Goal: Task Accomplishment & Management: Manage account settings

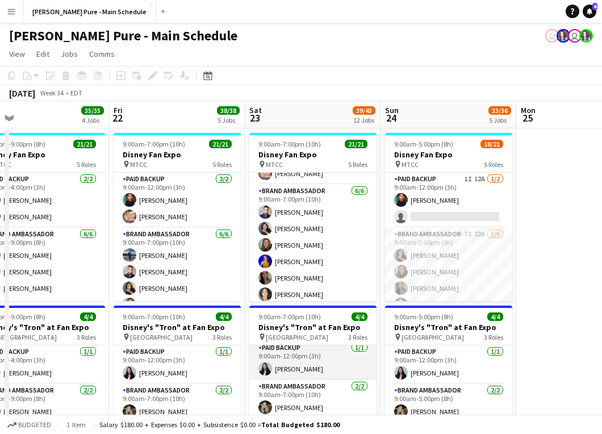
scroll to position [4, 0]
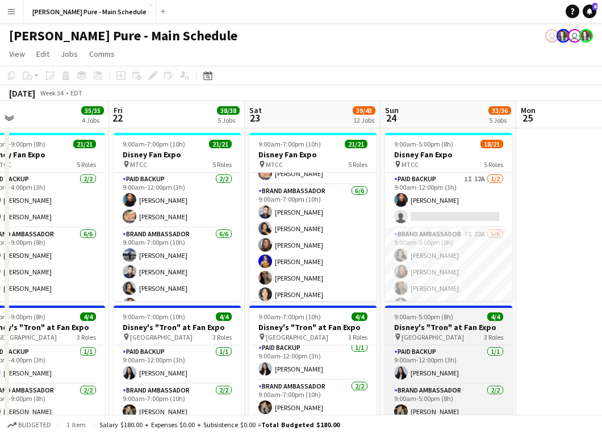
click at [446, 328] on h3 "Disney's "Tron" at Fan Expo" at bounding box center [448, 327] width 127 height 10
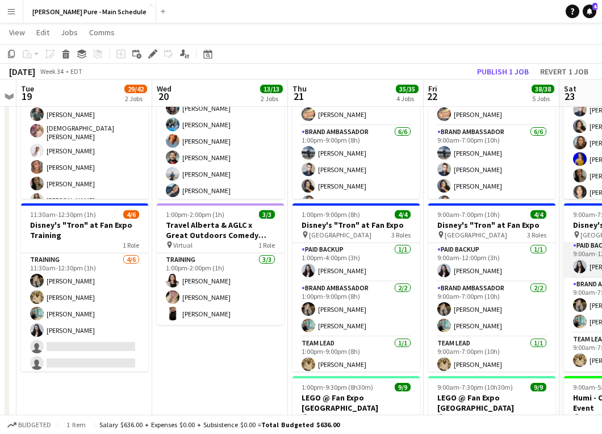
scroll to position [0, 248]
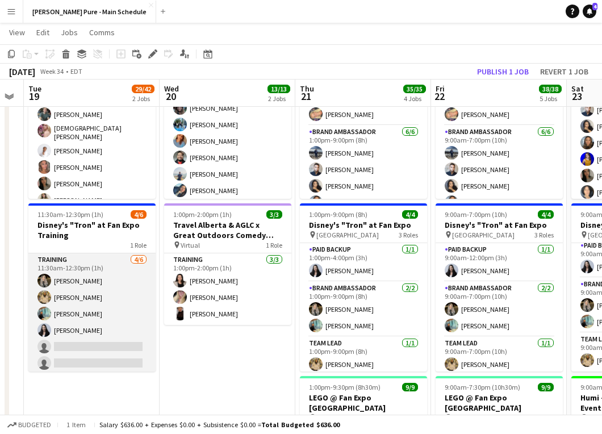
click at [112, 296] on app-card-role "Training [DATE] 11:30am-12:30pm (1h) [PERSON_NAME] [PERSON_NAME] [PERSON_NAME] …" at bounding box center [91, 313] width 127 height 121
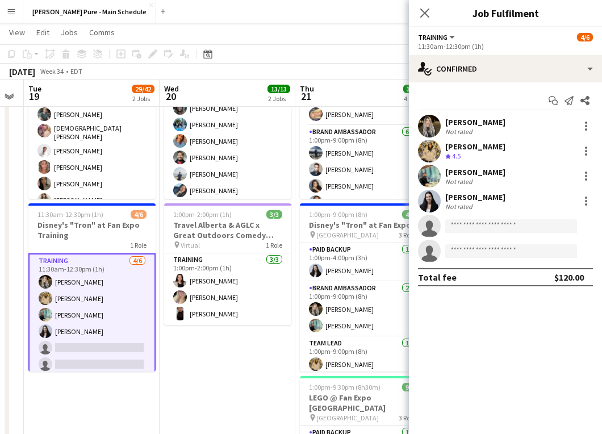
click at [436, 118] on app-user-avatar at bounding box center [429, 126] width 23 height 23
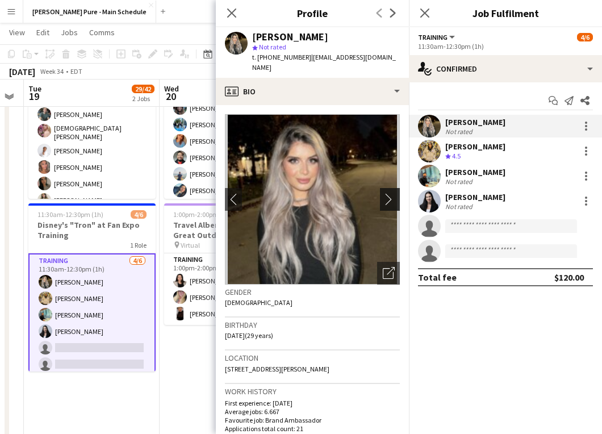
click at [392, 193] on app-icon "chevron-right" at bounding box center [392, 199] width 18 height 12
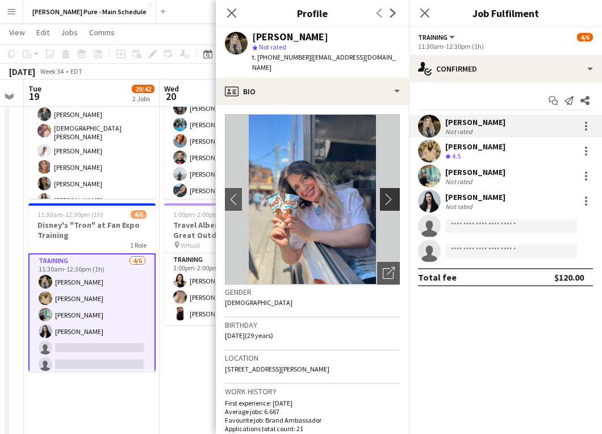
click at [391, 193] on app-icon "chevron-right" at bounding box center [392, 199] width 18 height 12
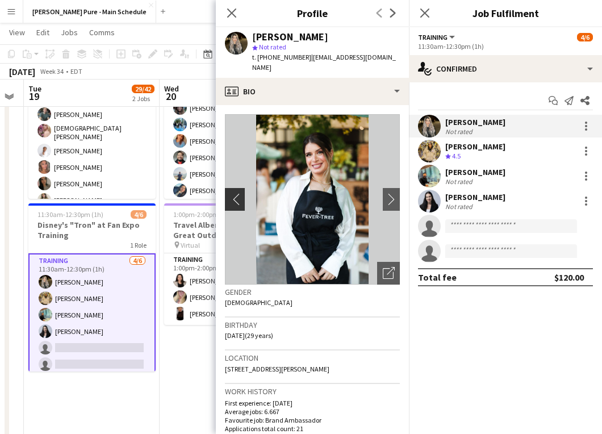
click at [236, 193] on app-icon "chevron-left" at bounding box center [234, 199] width 18 height 12
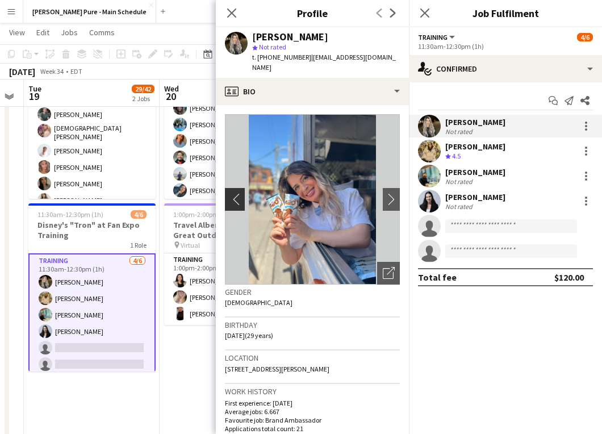
click at [236, 193] on app-icon "chevron-left" at bounding box center [234, 199] width 18 height 12
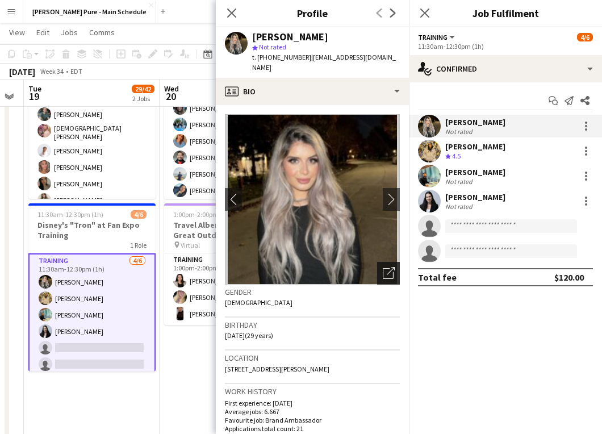
click at [388, 262] on div "Open photos pop-in" at bounding box center [388, 273] width 23 height 23
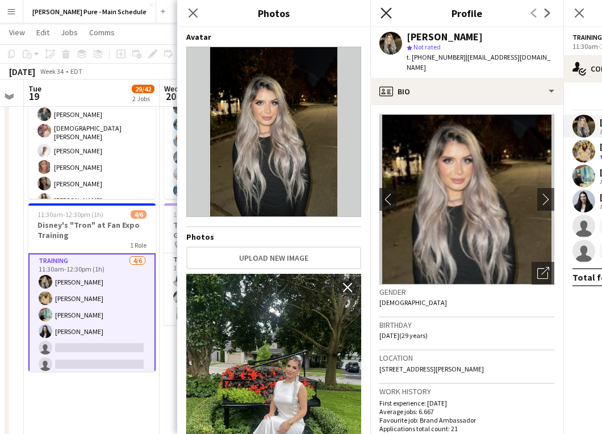
click at [386, 13] on icon at bounding box center [385, 12] width 11 height 11
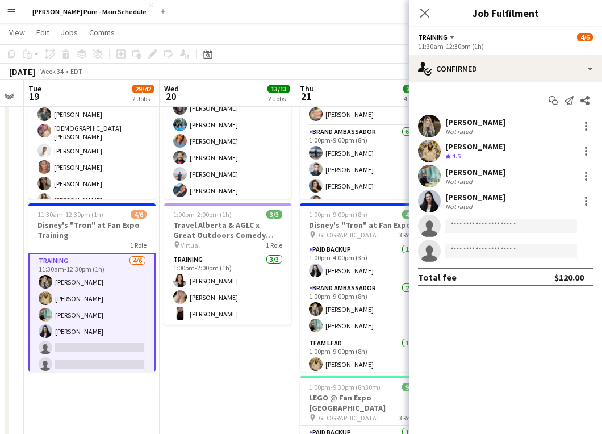
click at [475, 149] on div "[PERSON_NAME]" at bounding box center [475, 146] width 60 height 10
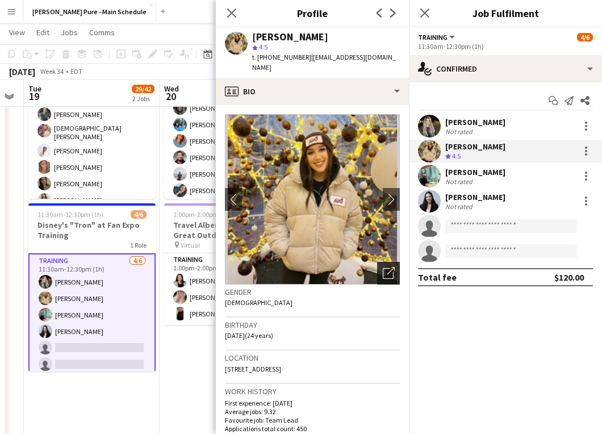
click at [386, 267] on icon "Open photos pop-in" at bounding box center [389, 273] width 12 height 12
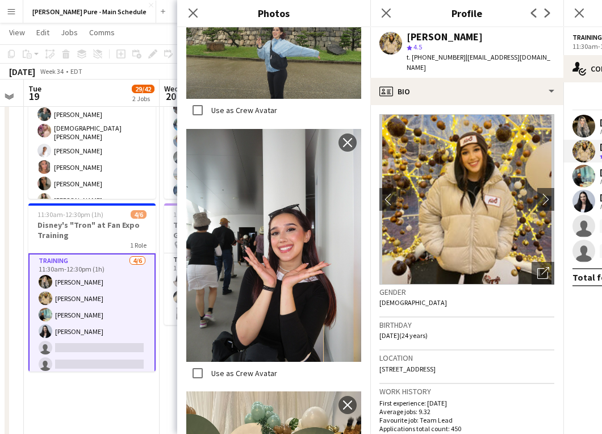
scroll to position [1728, 0]
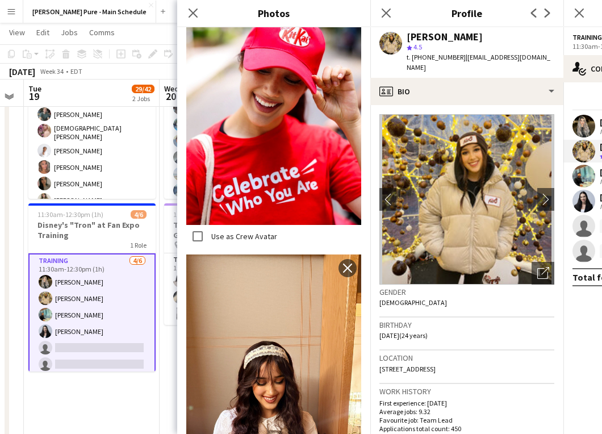
click at [312, 150] on img at bounding box center [273, 94] width 175 height 262
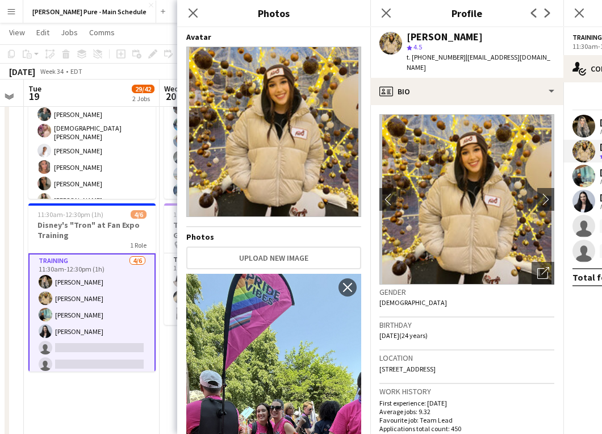
scroll to position [0, 0]
click at [196, 15] on icon at bounding box center [192, 12] width 11 height 11
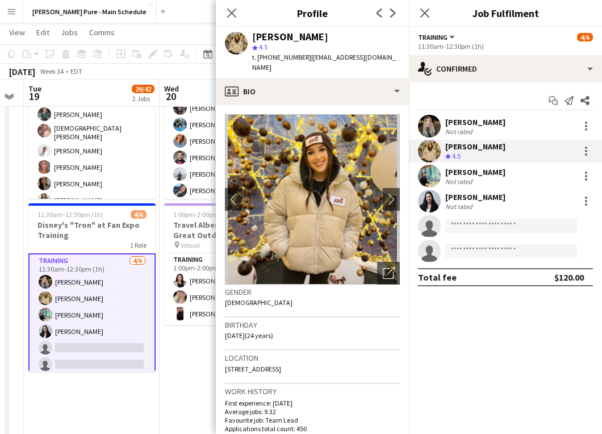
click at [485, 176] on div "Taha Asif Not rated" at bounding box center [505, 176] width 193 height 23
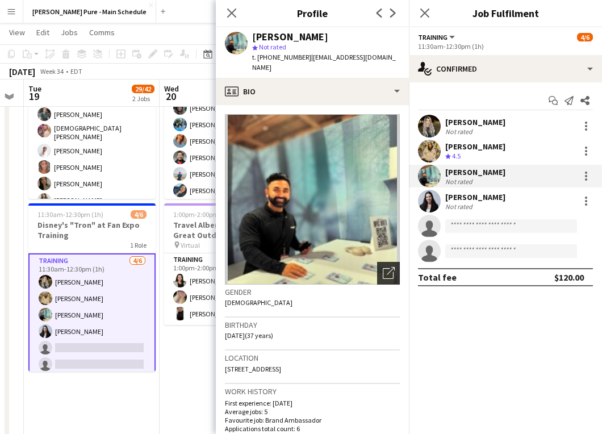
click at [387, 267] on icon "Open photos pop-in" at bounding box center [389, 273] width 12 height 12
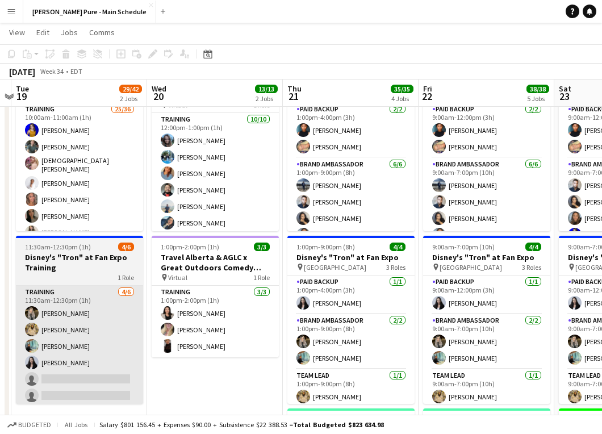
scroll to position [0, 395]
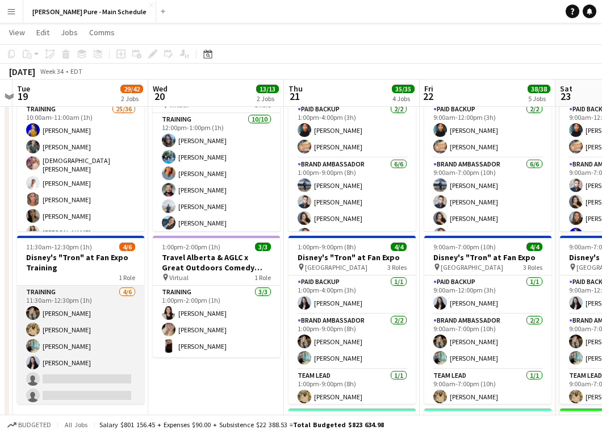
click at [102, 323] on app-card-role "Training [DATE] 11:30am-12:30pm (1h) [PERSON_NAME] [PERSON_NAME] [PERSON_NAME] …" at bounding box center [80, 346] width 127 height 121
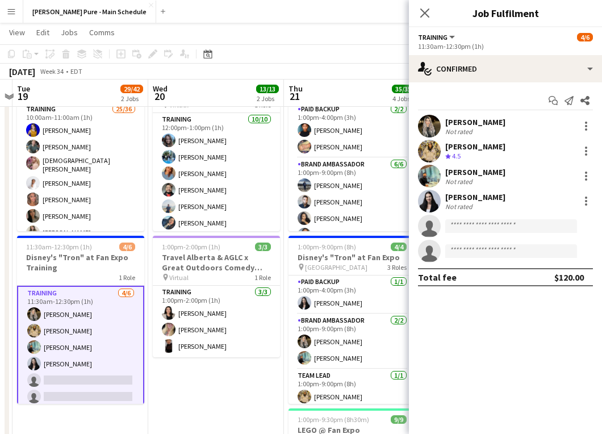
click at [464, 179] on div "Not rated" at bounding box center [460, 181] width 30 height 9
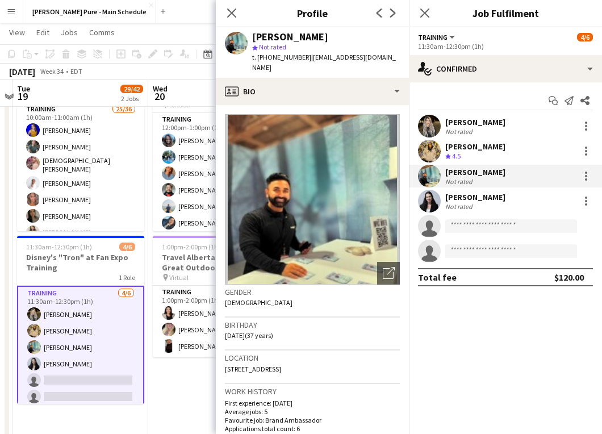
click at [467, 148] on div "[PERSON_NAME]" at bounding box center [475, 146] width 60 height 10
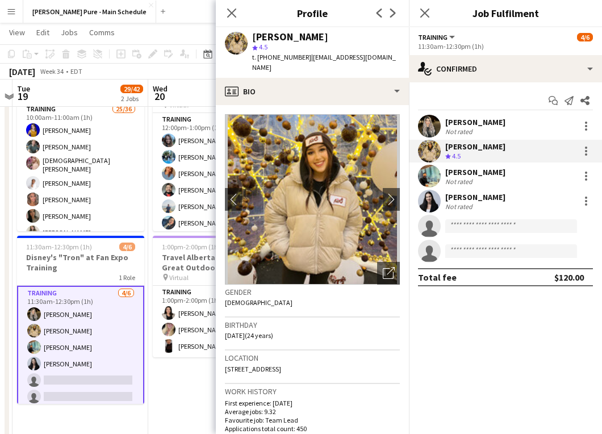
click at [462, 174] on div "[PERSON_NAME]" at bounding box center [475, 172] width 60 height 10
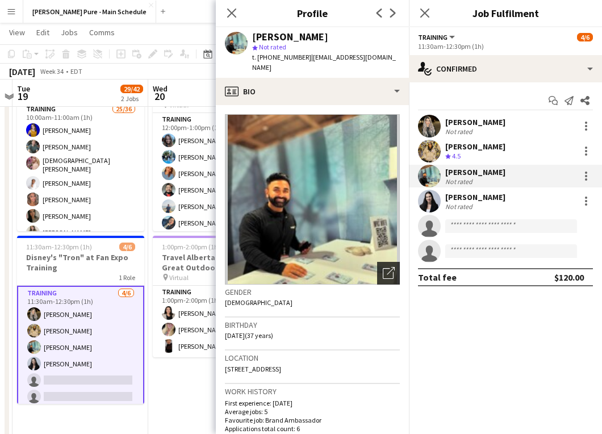
click at [387, 267] on icon "Open photos pop-in" at bounding box center [389, 273] width 12 height 12
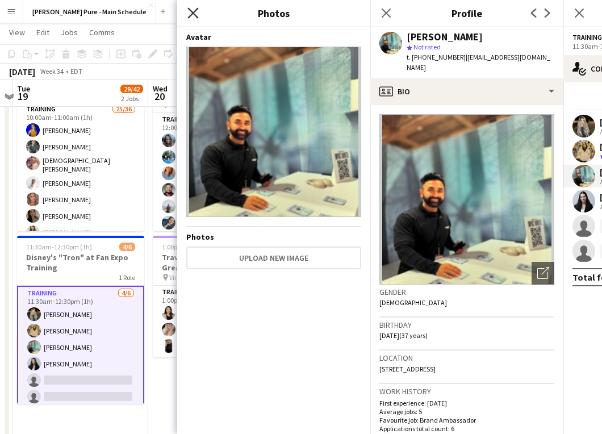
click at [194, 14] on icon at bounding box center [192, 12] width 11 height 11
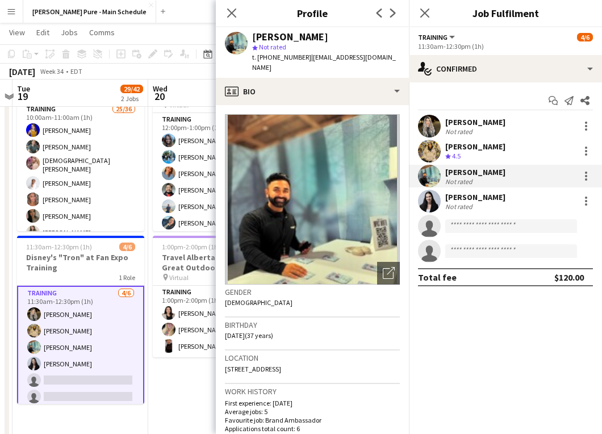
click at [472, 199] on div "[PERSON_NAME]" at bounding box center [475, 197] width 60 height 10
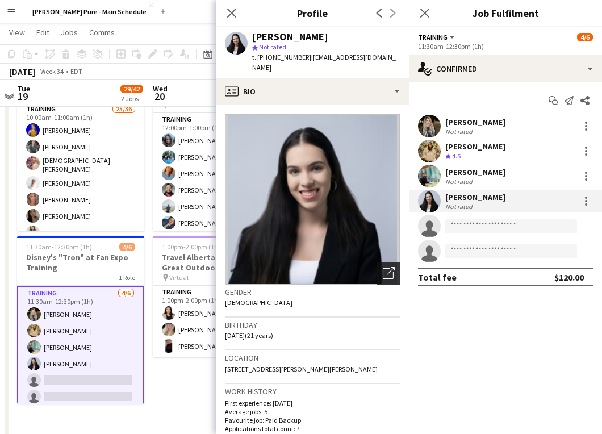
click at [389, 267] on icon "Open photos pop-in" at bounding box center [389, 273] width 12 height 12
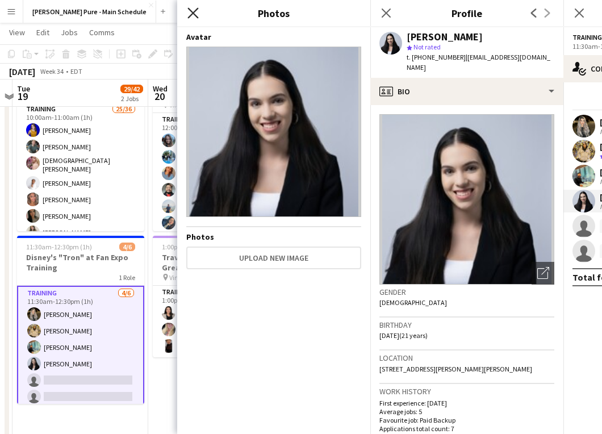
click at [194, 15] on icon at bounding box center [192, 12] width 11 height 11
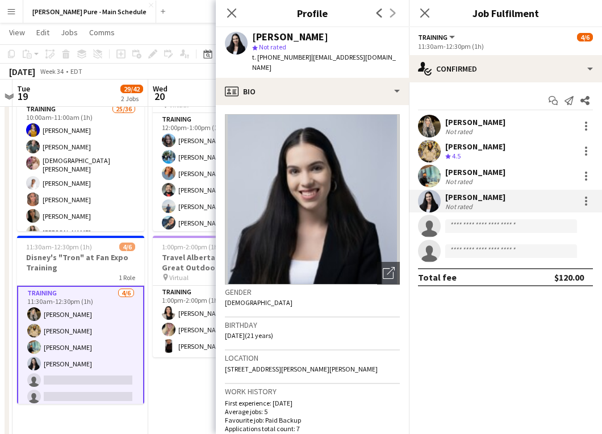
click at [492, 125] on div "[PERSON_NAME] Not rated" at bounding box center [505, 126] width 193 height 23
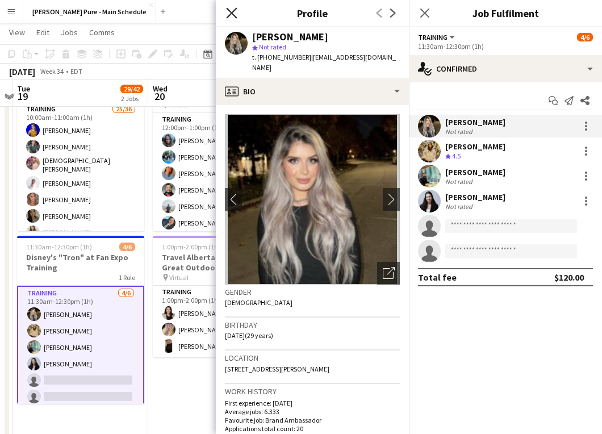
click at [231, 9] on icon "Close pop-in" at bounding box center [231, 12] width 11 height 11
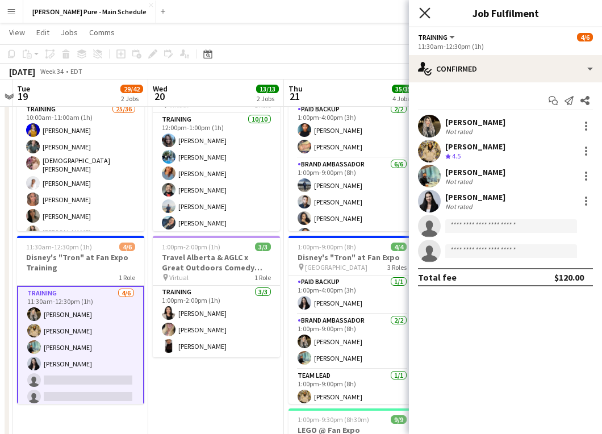
click at [429, 12] on icon "Close pop-in" at bounding box center [424, 12] width 11 height 11
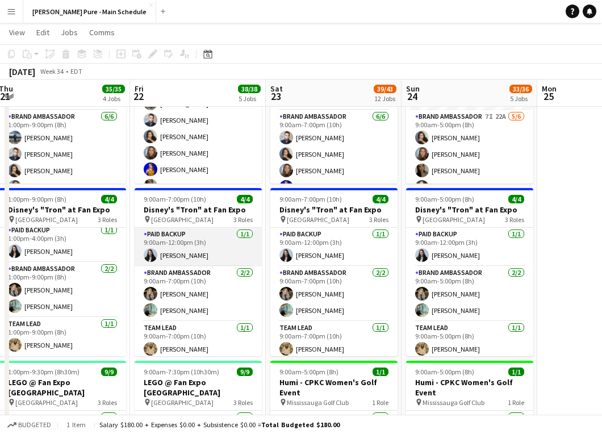
scroll to position [0, 437]
